Goal: Information Seeking & Learning: Learn about a topic

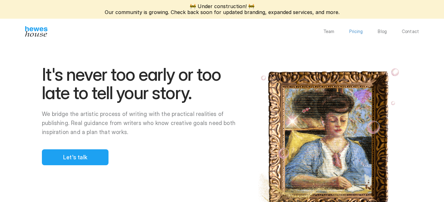
click at [357, 32] on p "Pricing" at bounding box center [355, 31] width 13 height 4
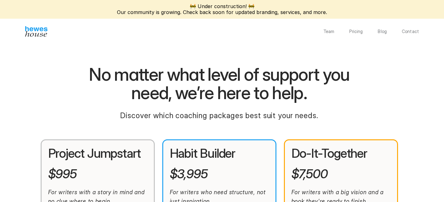
click at [379, 32] on div "Team Pricing Blog Contact" at bounding box center [371, 31] width 96 height 4
click at [329, 32] on p "Team" at bounding box center [328, 31] width 11 height 4
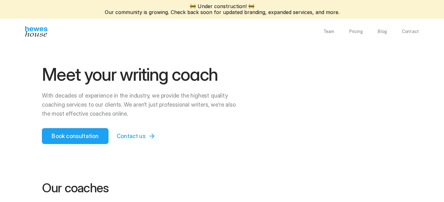
click at [36, 31] on img at bounding box center [36, 31] width 22 height 11
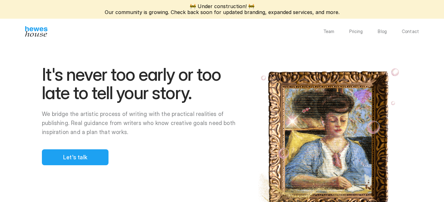
click at [36, 36] on img at bounding box center [36, 31] width 22 height 11
click at [330, 31] on p "Team" at bounding box center [328, 31] width 11 height 4
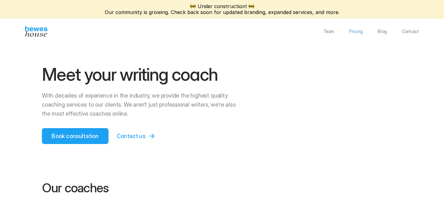
click at [360, 32] on p "Pricing" at bounding box center [355, 31] width 13 height 4
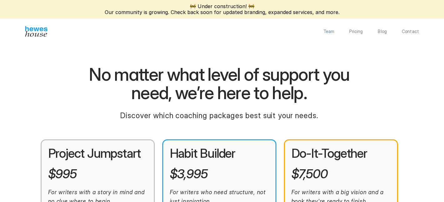
click at [332, 31] on p "Team" at bounding box center [328, 31] width 11 height 4
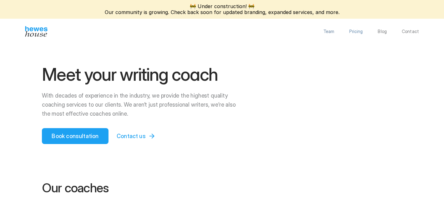
click at [357, 30] on p "Pricing" at bounding box center [355, 31] width 13 height 4
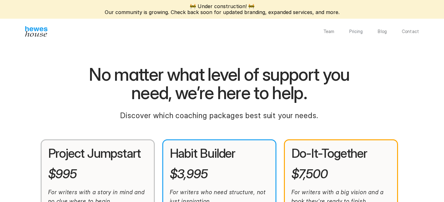
click at [383, 33] on p "Blog" at bounding box center [381, 31] width 9 height 4
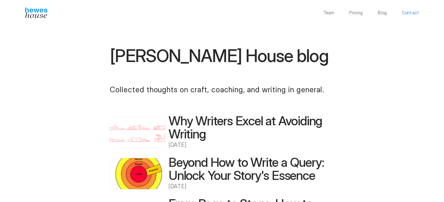
click at [415, 12] on p "Contact" at bounding box center [409, 13] width 17 height 4
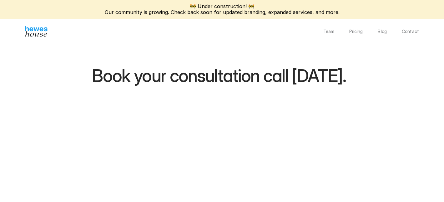
click at [38, 37] on div "Team Pricing Blog Contact" at bounding box center [222, 30] width 444 height 23
click at [34, 33] on img at bounding box center [36, 31] width 22 height 11
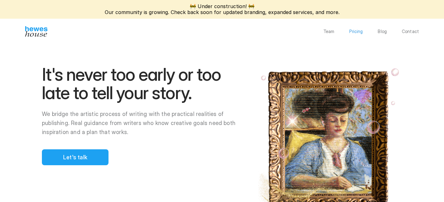
click at [356, 31] on p "Pricing" at bounding box center [355, 31] width 13 height 4
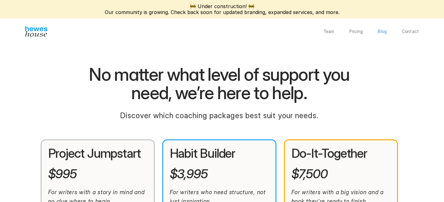
click at [380, 30] on p "Blog" at bounding box center [381, 31] width 9 height 4
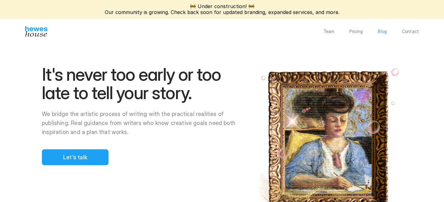
click at [384, 33] on p "Blog" at bounding box center [381, 31] width 9 height 4
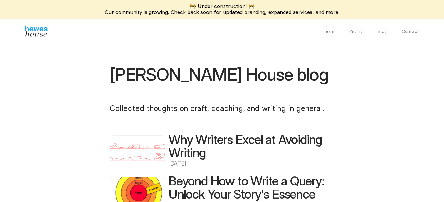
scroll to position [32, 0]
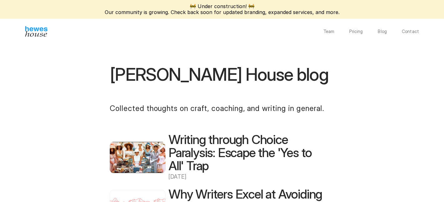
scroll to position [60, 0]
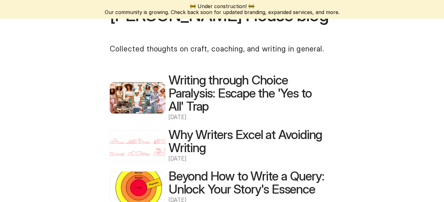
click at [131, 103] on img at bounding box center [138, 97] width 56 height 31
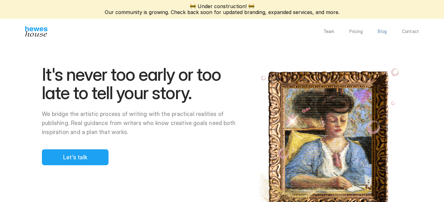
click at [385, 32] on p "Blog" at bounding box center [381, 31] width 9 height 4
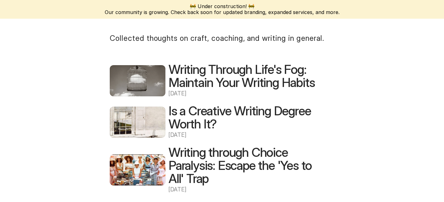
scroll to position [62, 0]
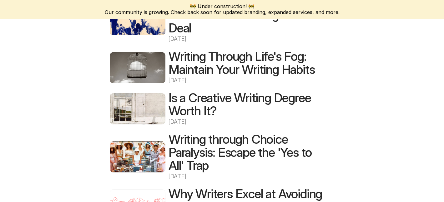
scroll to position [140, 0]
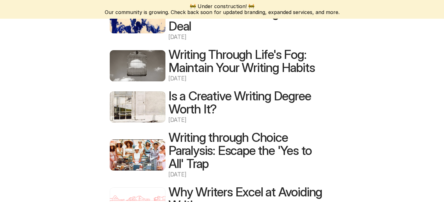
click at [148, 97] on img at bounding box center [138, 107] width 56 height 31
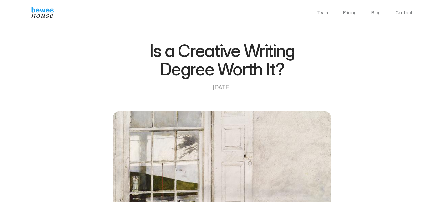
scroll to position [140, 0]
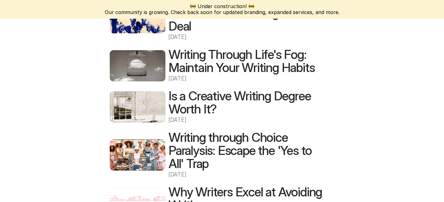
click at [139, 62] on img at bounding box center [138, 65] width 56 height 31
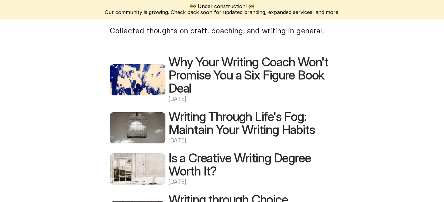
click at [142, 79] on img at bounding box center [138, 79] width 56 height 31
